Goal: Information Seeking & Learning: Find specific fact

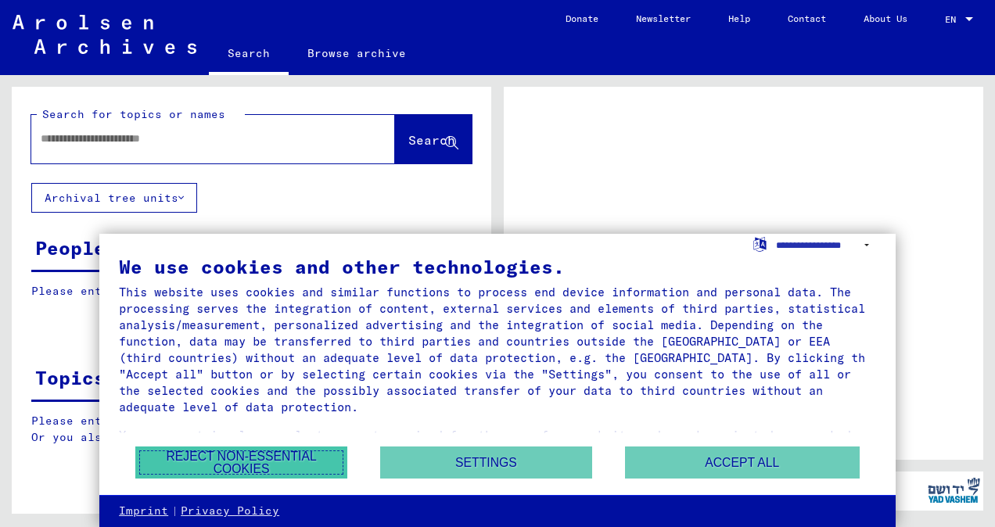
click at [292, 455] on button "Reject non-essential cookies" at bounding box center [241, 463] width 212 height 32
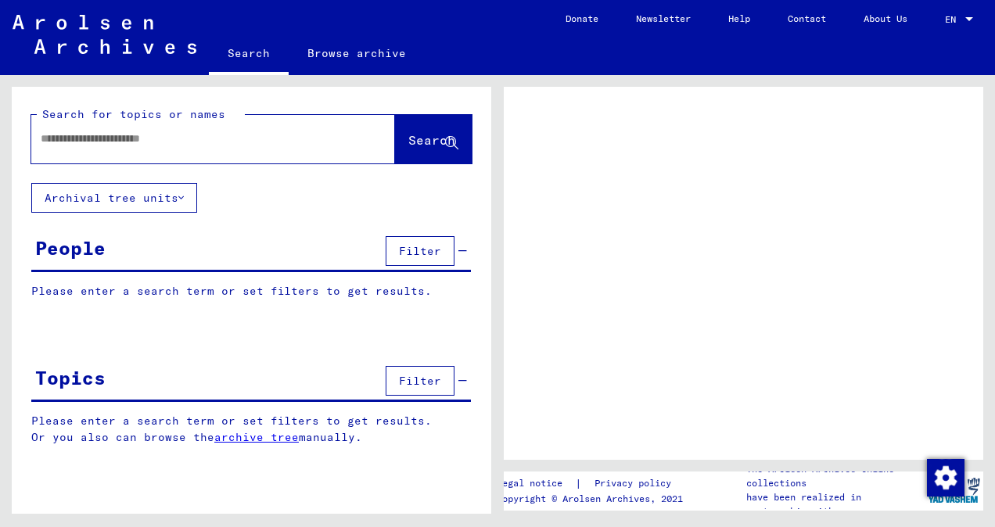
click at [163, 146] on input "text" at bounding box center [199, 139] width 317 height 16
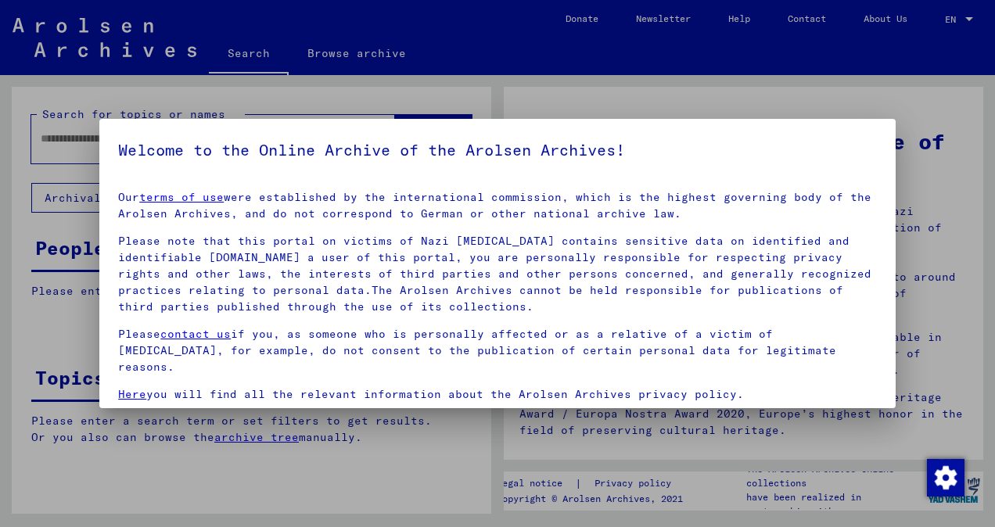
click at [742, 99] on div at bounding box center [497, 263] width 995 height 527
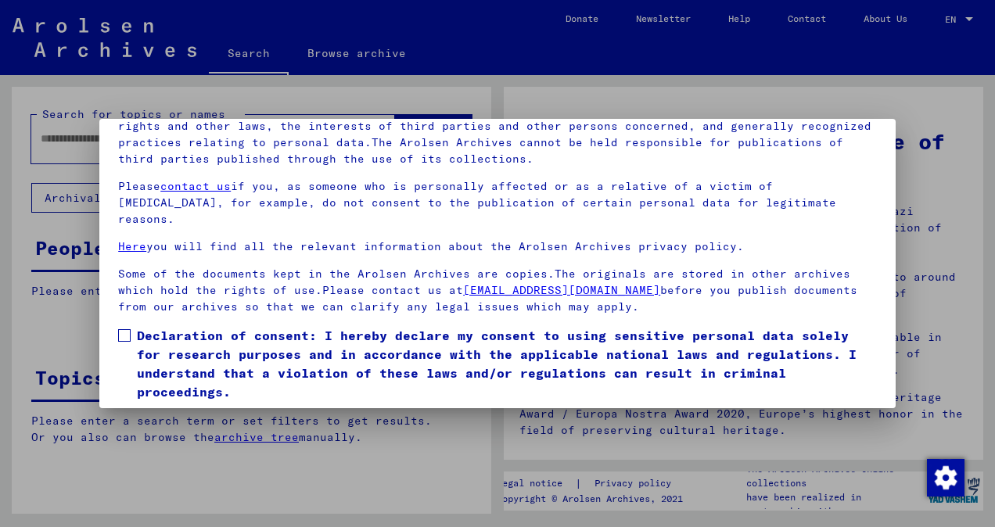
scroll to position [131, 0]
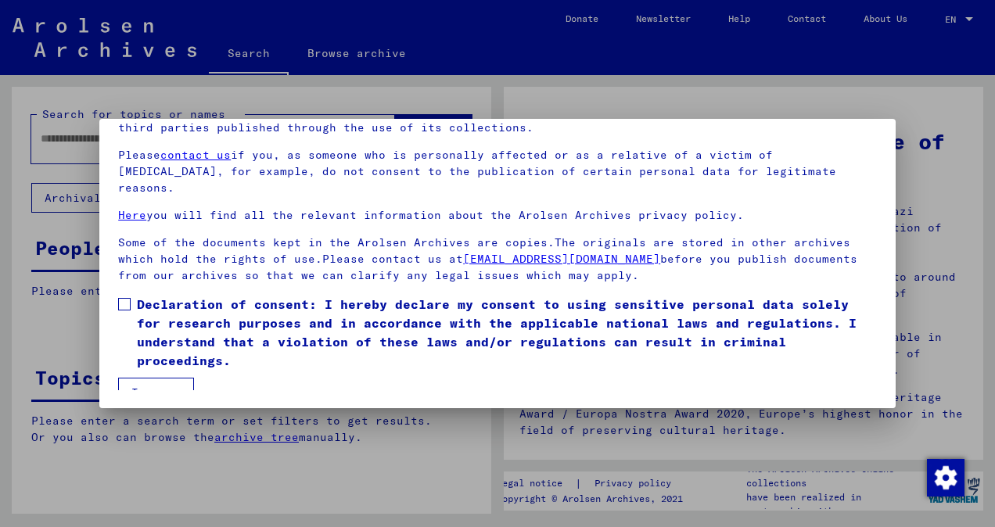
click at [134, 295] on label "Declaration of consent: I hereby declare my consent to using sensitive personal…" at bounding box center [497, 332] width 759 height 75
click at [145, 379] on button "I agree" at bounding box center [156, 393] width 76 height 30
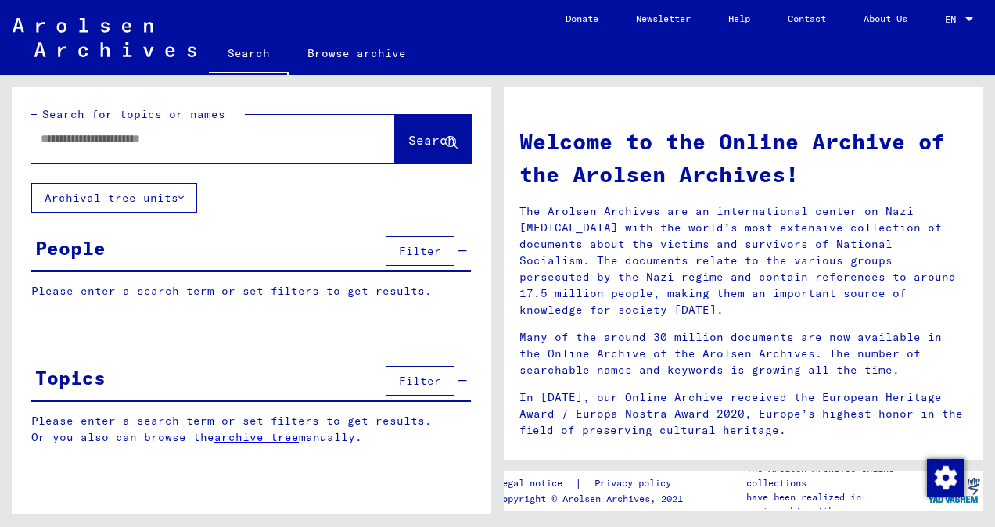
click at [164, 150] on div at bounding box center [189, 138] width 317 height 35
click at [152, 141] on input "text" at bounding box center [195, 139] width 308 height 16
type input "**********"
click at [441, 136] on span "Search" at bounding box center [431, 140] width 47 height 16
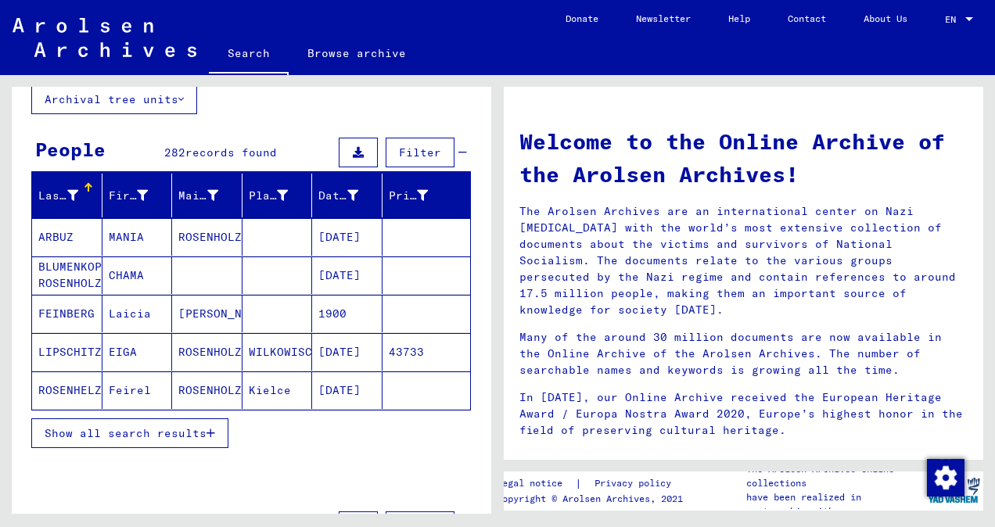
scroll to position [100, 0]
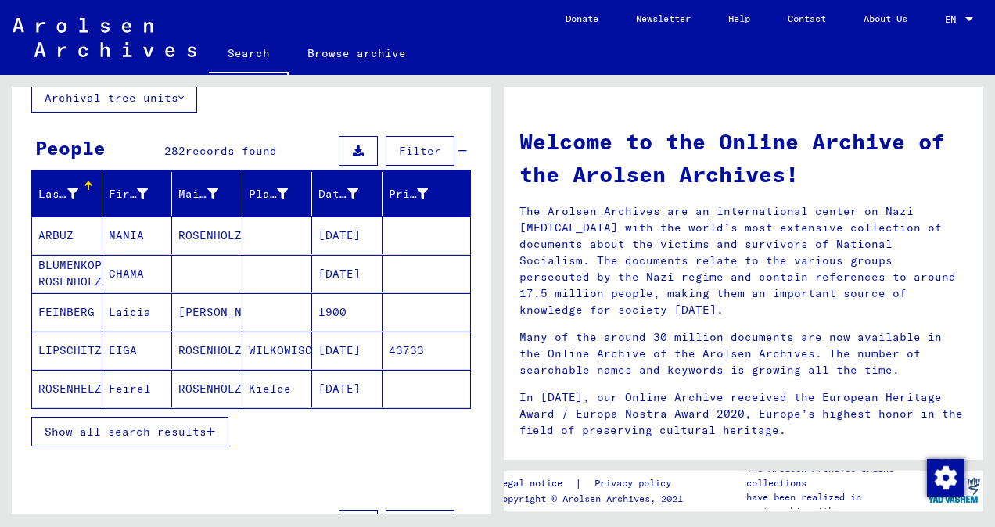
drag, startPoint x: 122, startPoint y: 274, endPoint x: 81, endPoint y: 275, distance: 41.5
click at [81, 275] on mat-cell "BLUMENKOPF ROSENHOLZ" at bounding box center [67, 274] width 70 height 38
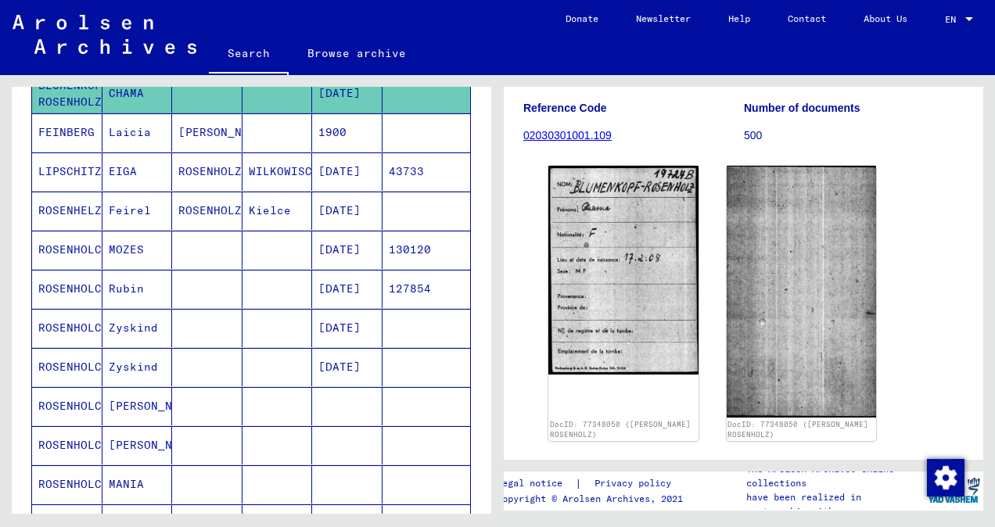
scroll to position [288, 0]
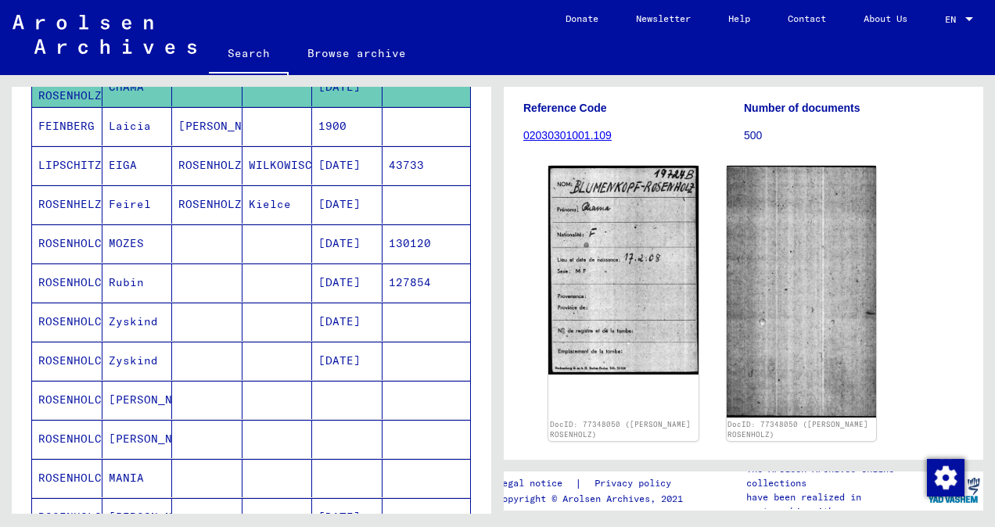
click at [62, 238] on mat-cell "ROSENHOLC" at bounding box center [67, 244] width 70 height 38
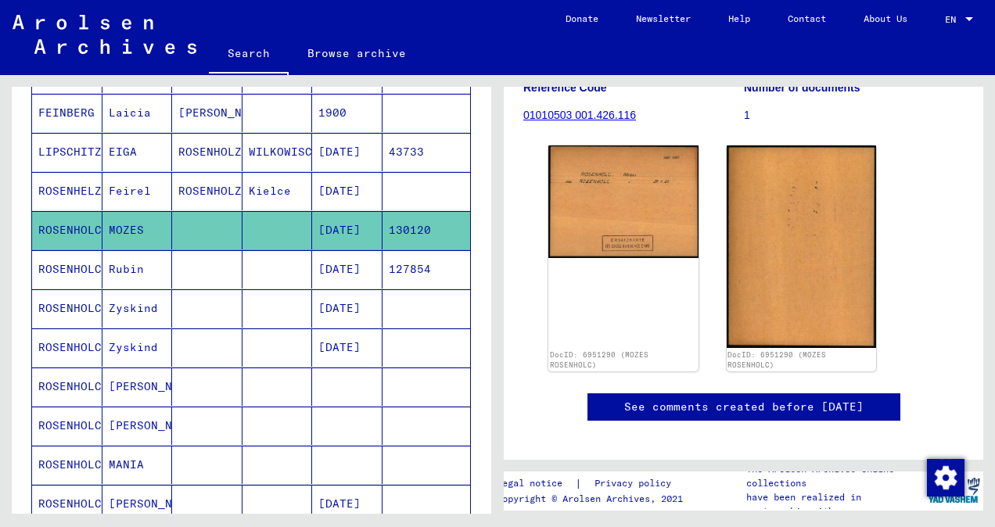
scroll to position [300, 0]
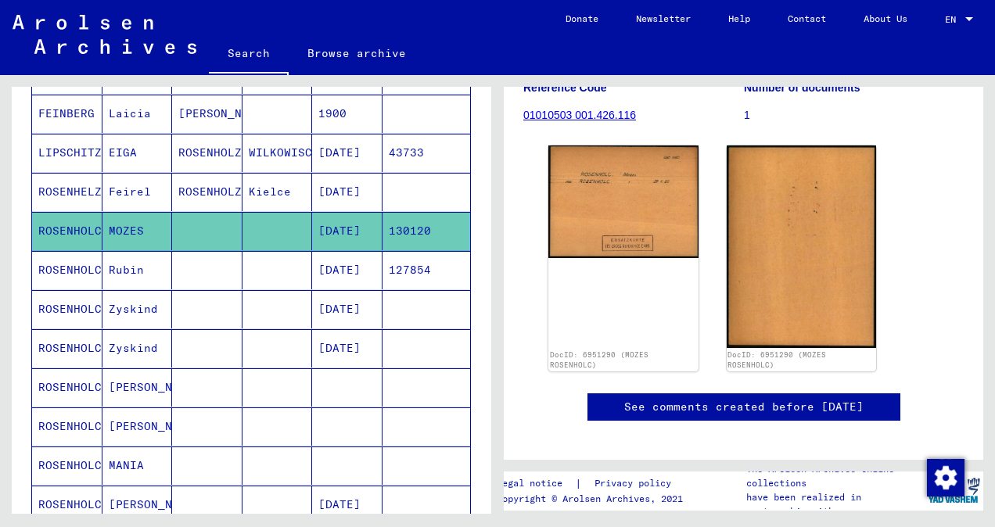
click at [121, 263] on mat-cell "Rubin" at bounding box center [138, 270] width 70 height 38
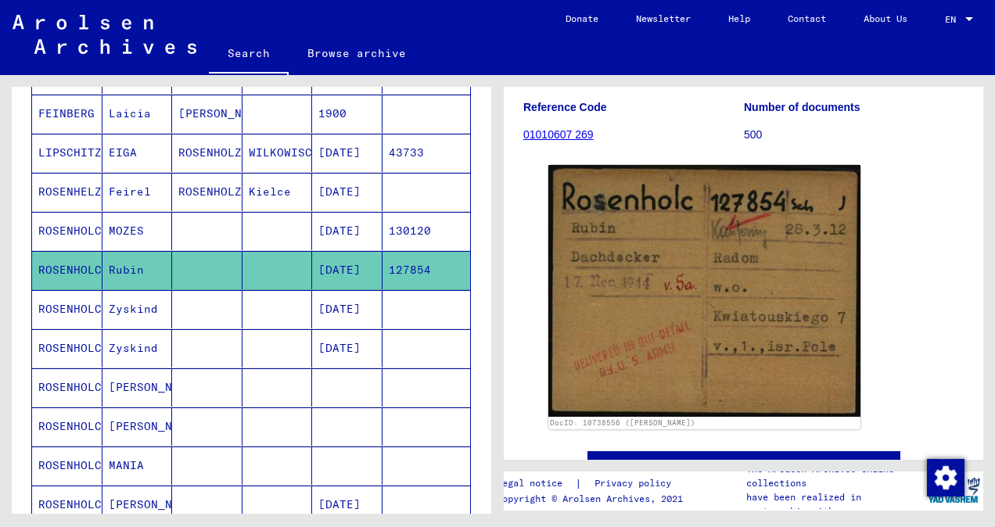
scroll to position [196, 0]
click at [138, 340] on mat-cell "Zyskind" at bounding box center [138, 348] width 70 height 38
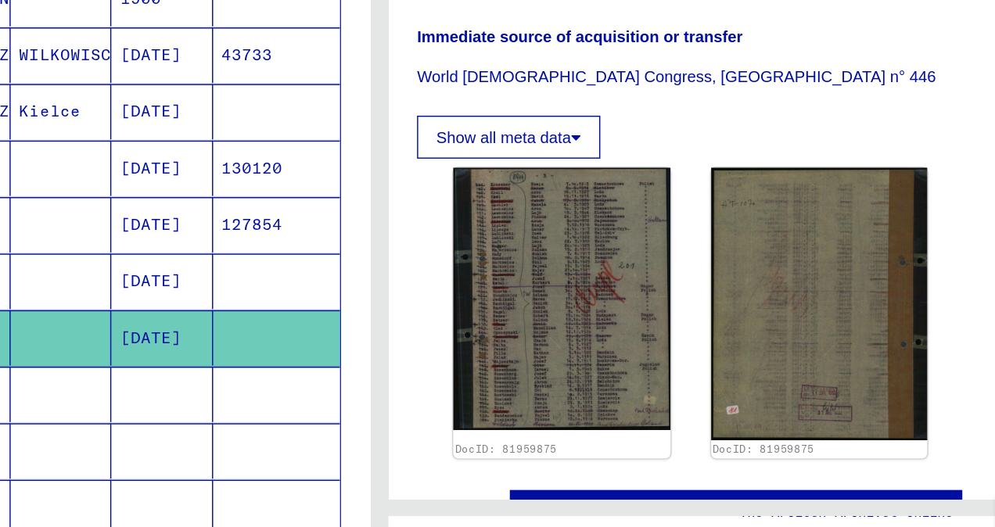
scroll to position [300, 0]
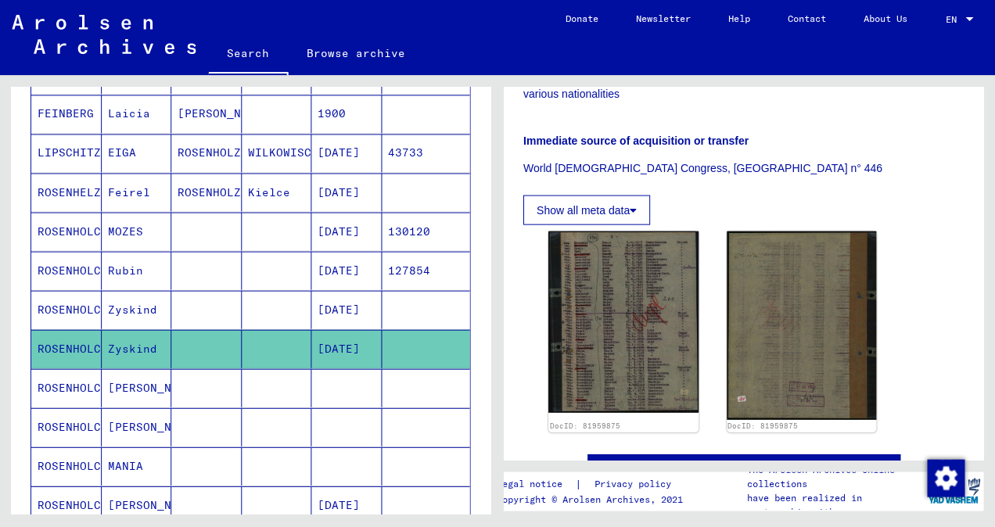
click at [74, 373] on mat-cell "ROSENHOLC" at bounding box center [67, 388] width 70 height 38
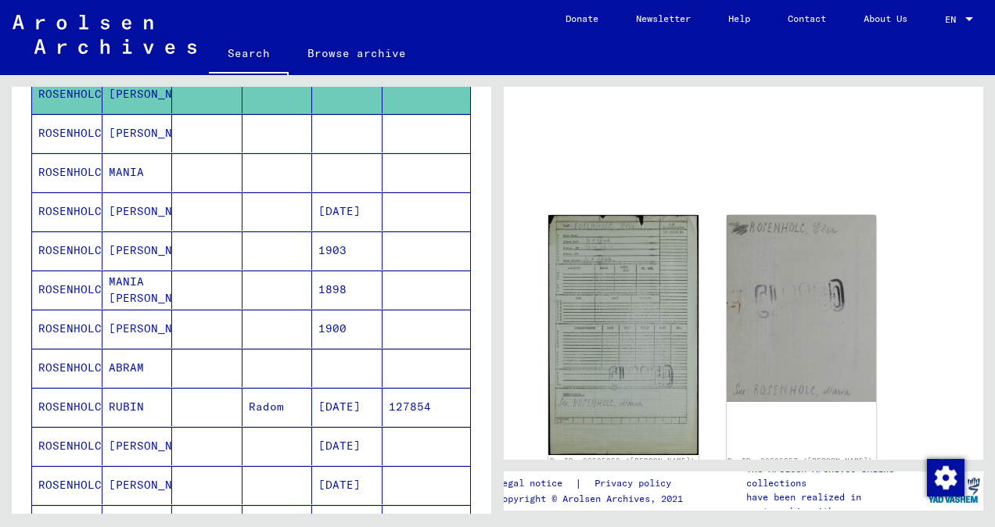
scroll to position [595, 0]
click at [92, 363] on mat-cell "ROSENHOLC" at bounding box center [67, 367] width 70 height 38
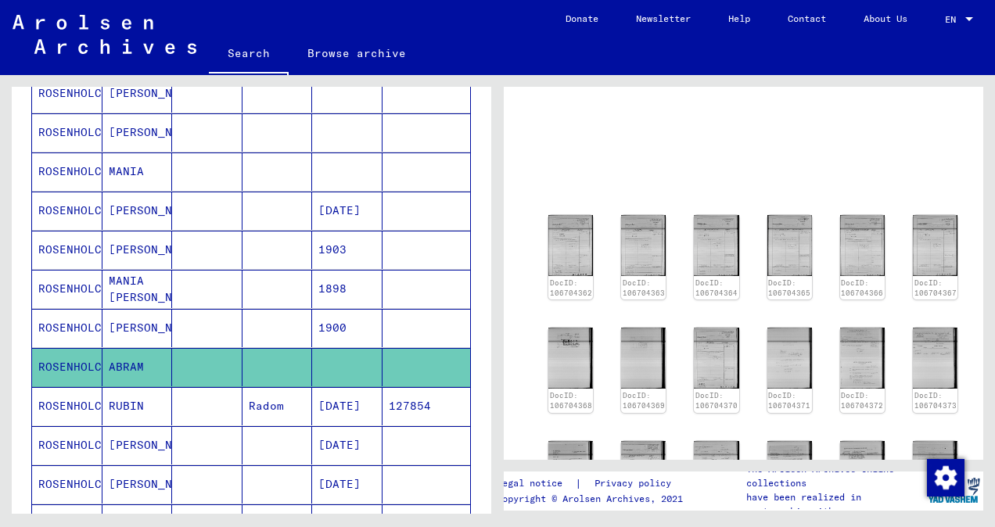
scroll to position [296, 0]
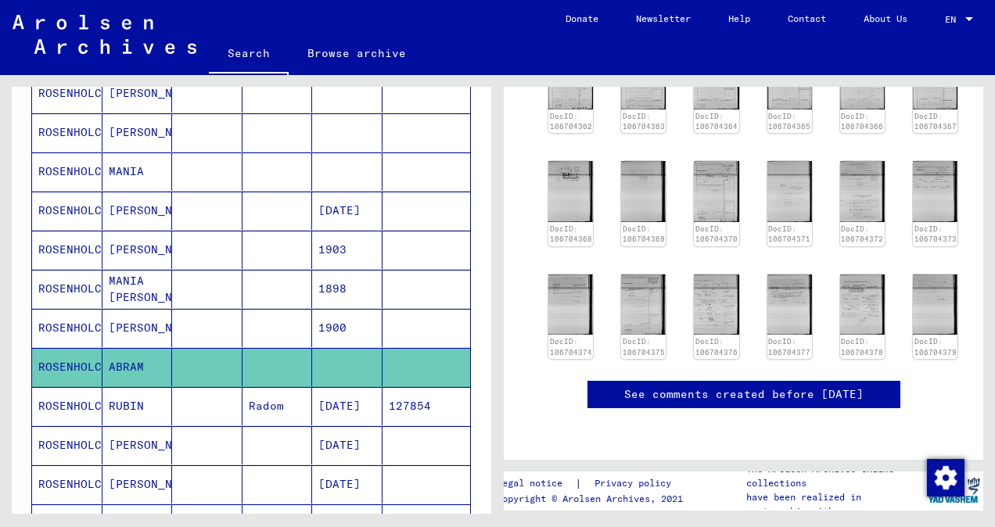
click at [69, 427] on mat-cell "ROSENHOLC" at bounding box center [67, 445] width 70 height 38
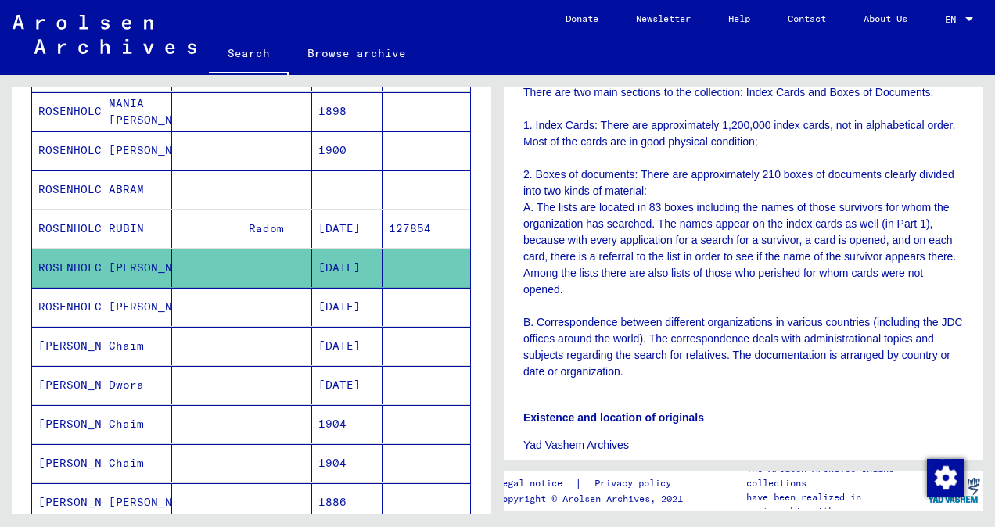
scroll to position [772, 0]
click at [74, 377] on mat-cell "[PERSON_NAME]" at bounding box center [67, 385] width 70 height 38
